Goal: Task Accomplishment & Management: Use online tool/utility

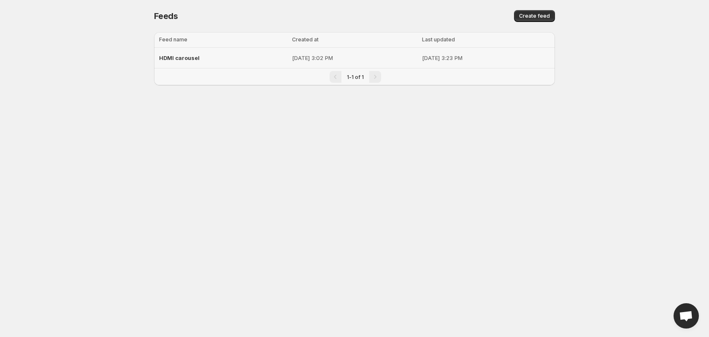
click at [291, 63] on td "[DATE] 3:02 PM" at bounding box center [355, 58] width 130 height 21
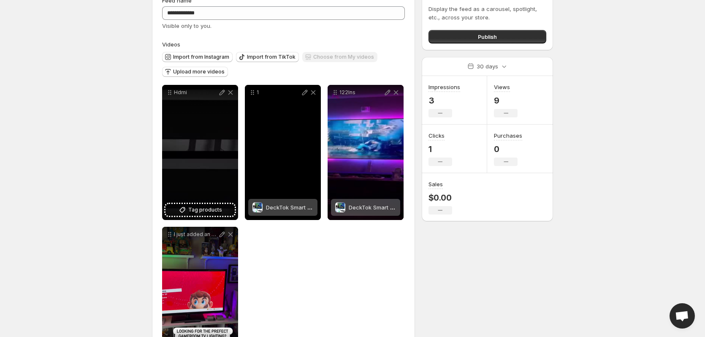
scroll to position [91, 0]
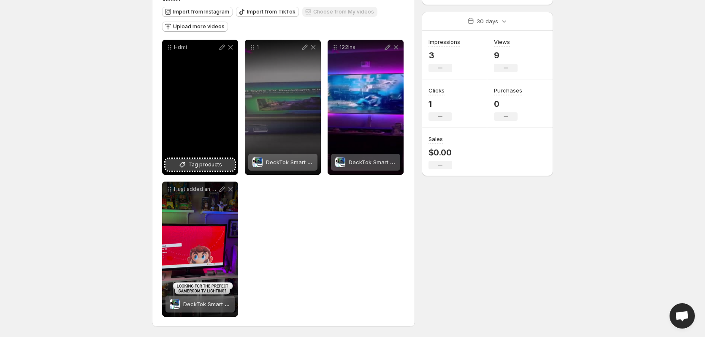
click at [204, 161] on span "Tag products" at bounding box center [205, 164] width 34 height 8
click at [186, 157] on div "DeckTok Smart HDMI Sync LED Backlight Kit" at bounding box center [206, 162] width 47 height 17
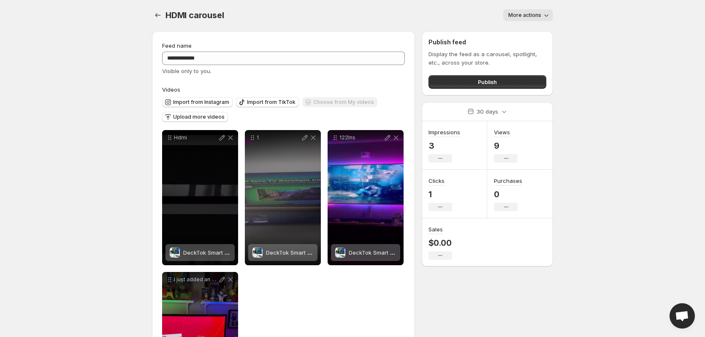
scroll to position [0, 0]
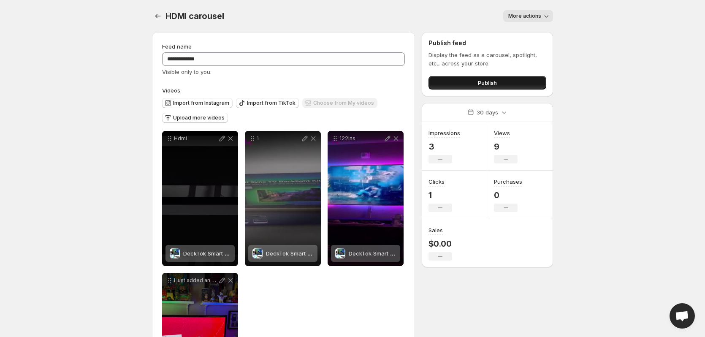
click at [499, 82] on button "Publish" at bounding box center [487, 83] width 118 height 14
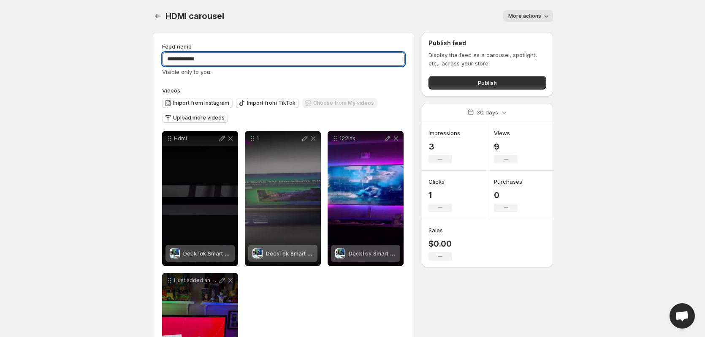
click at [303, 63] on input "**********" at bounding box center [283, 59] width 243 height 14
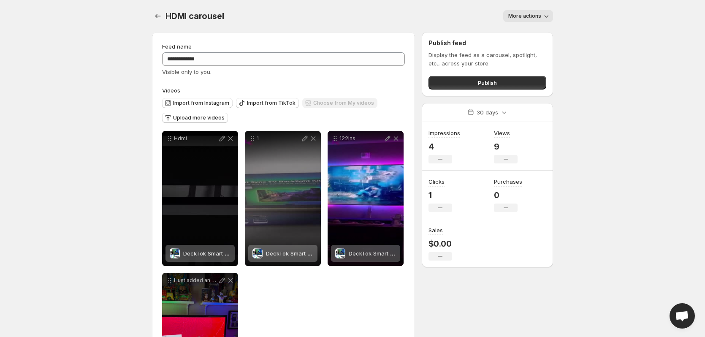
click at [435, 244] on p "$0.00" at bounding box center [440, 244] width 24 height 10
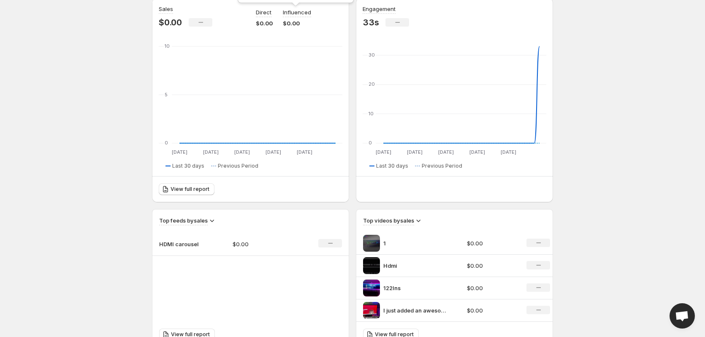
scroll to position [287, 0]
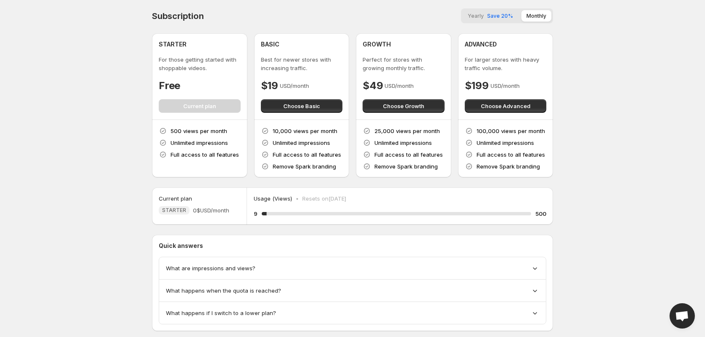
click at [249, 272] on div "What are impressions and views?" at bounding box center [352, 268] width 387 height 22
click at [526, 292] on div "What happens when the quota is reached?" at bounding box center [352, 290] width 373 height 8
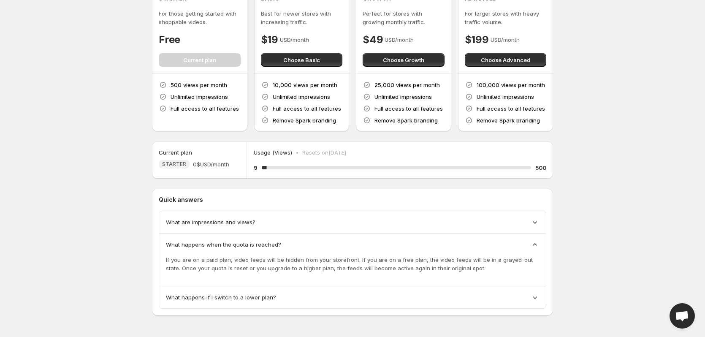
scroll to position [49, 0]
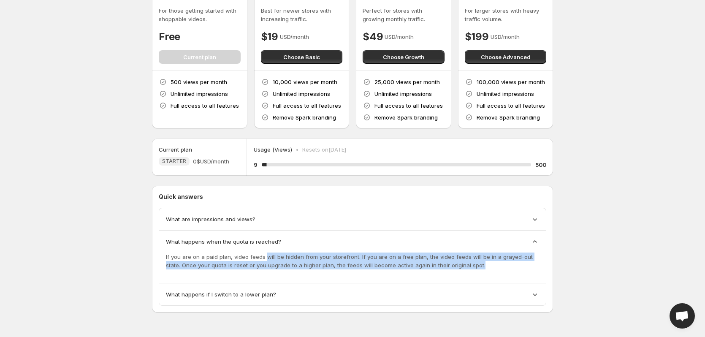
drag, startPoint x: 263, startPoint y: 257, endPoint x: 479, endPoint y: 269, distance: 215.6
click at [479, 269] on p "If you are on a paid plan, video feeds will be hidden from your storefront. If …" at bounding box center [352, 260] width 373 height 17
click at [606, 267] on body "Home Feeds Videos Subscription Settings Subscription Yearly Save 20% Monthly ST…" at bounding box center [352, 119] width 705 height 337
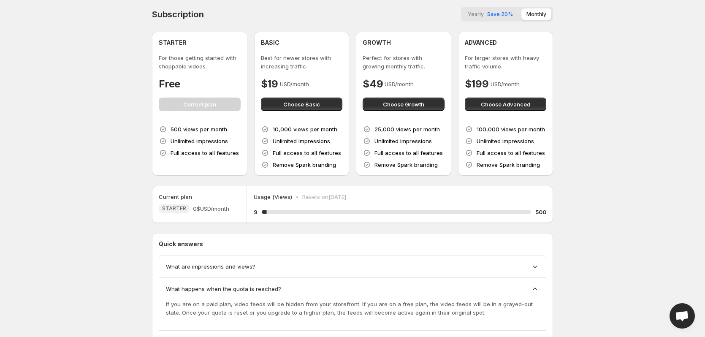
scroll to position [0, 0]
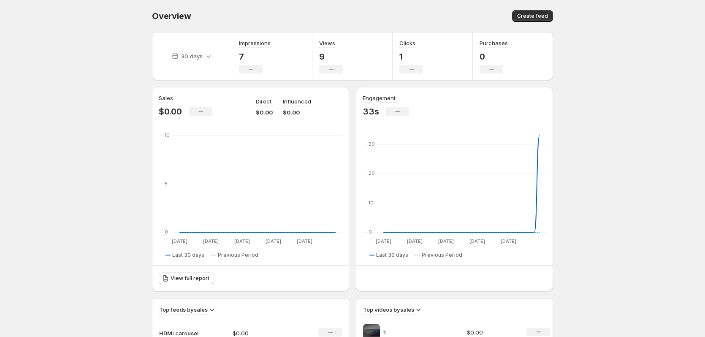
scroll to position [253, 0]
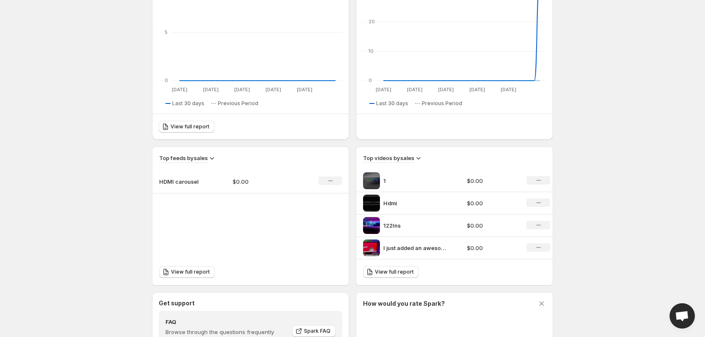
scroll to position [287, 0]
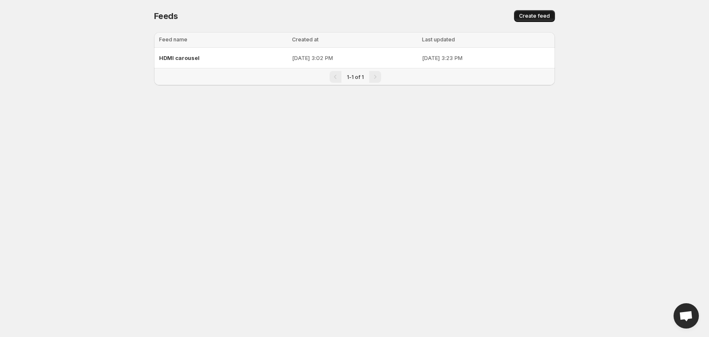
click at [547, 16] on span "Create feed" at bounding box center [534, 16] width 31 height 7
